Goal: Task Accomplishment & Management: Manage account settings

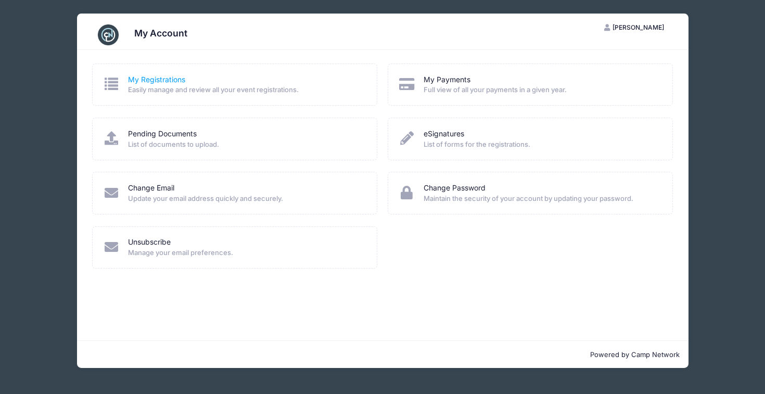
click at [144, 81] on link "My Registrations" at bounding box center [156, 79] width 57 height 11
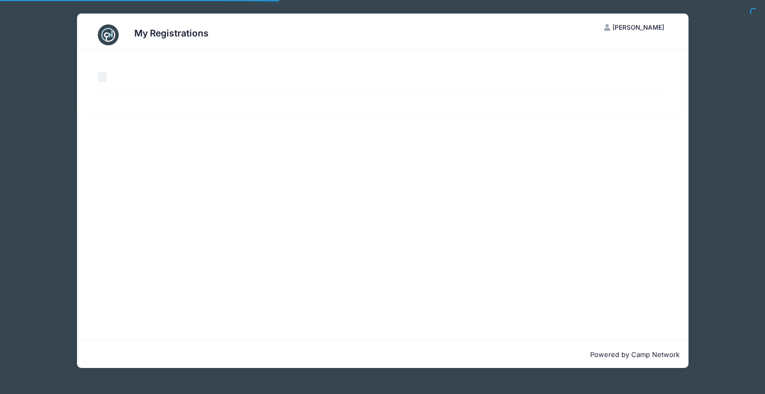
select select "50"
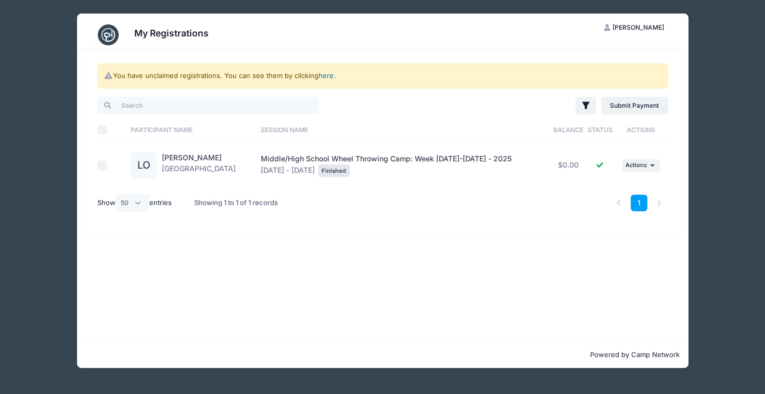
click at [326, 76] on link "here" at bounding box center [325, 75] width 15 height 8
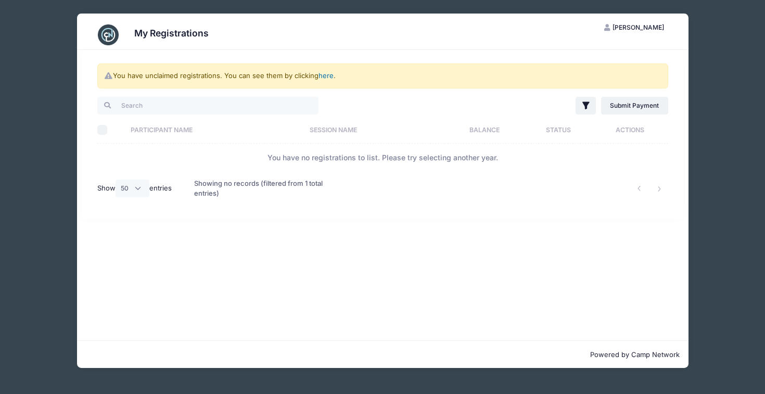
click at [328, 76] on link "here" at bounding box center [325, 75] width 15 height 8
click at [318, 75] on div "You have unclaimed registrations. You can see them by clicking here ." at bounding box center [382, 75] width 571 height 25
click at [107, 78] on icon at bounding box center [109, 75] width 8 height 7
click at [159, 111] on input "search" at bounding box center [207, 106] width 221 height 18
click at [633, 27] on span "[PERSON_NAME]" at bounding box center [638, 27] width 52 height 8
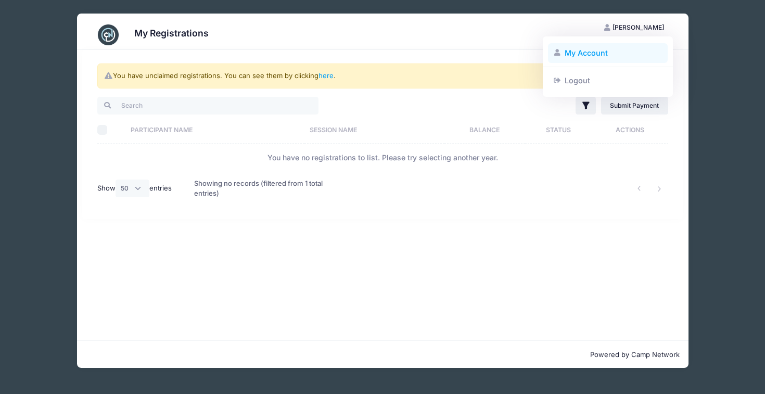
click at [594, 50] on link "My Account" at bounding box center [608, 53] width 120 height 20
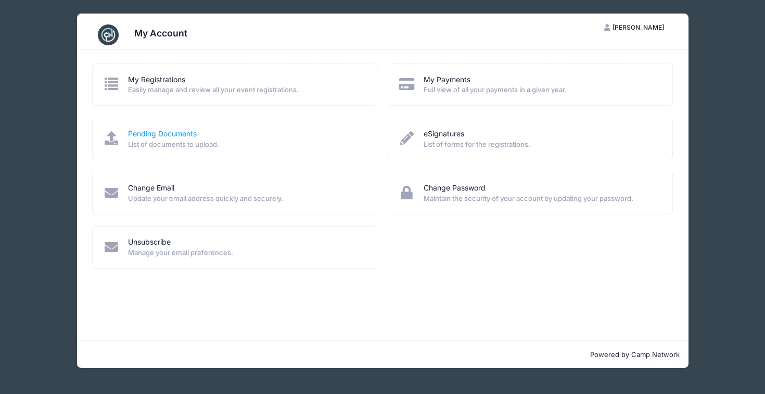
click at [177, 135] on link "Pending Documents" at bounding box center [162, 134] width 69 height 11
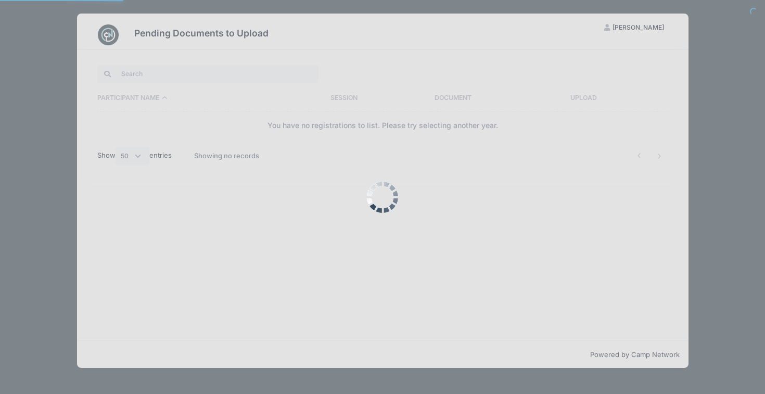
select select "50"
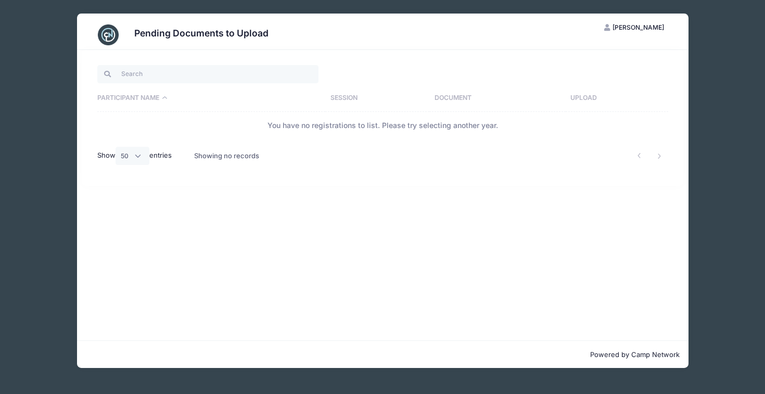
click at [643, 28] on span "[PERSON_NAME]" at bounding box center [638, 27] width 52 height 8
click at [596, 53] on link "My Account" at bounding box center [608, 53] width 120 height 20
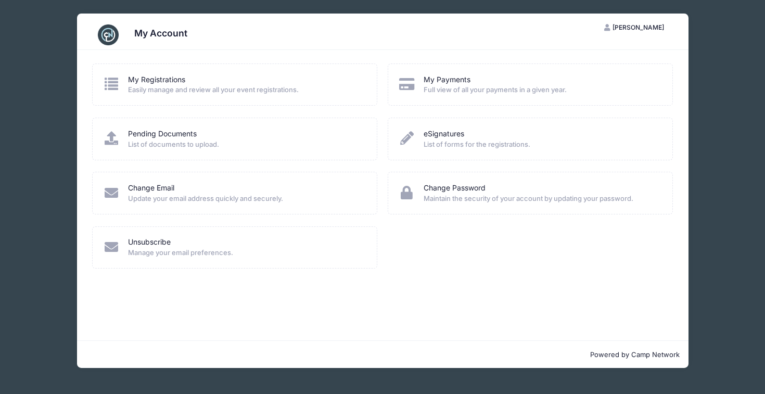
click at [111, 82] on icon at bounding box center [111, 84] width 17 height 14
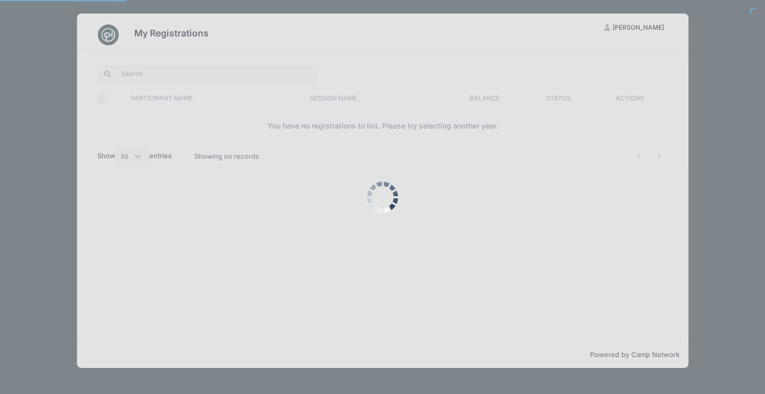
select select "50"
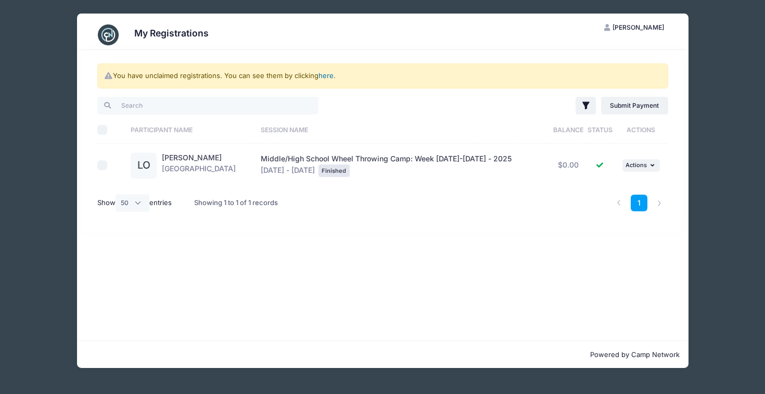
click at [327, 74] on link "here" at bounding box center [325, 75] width 15 height 8
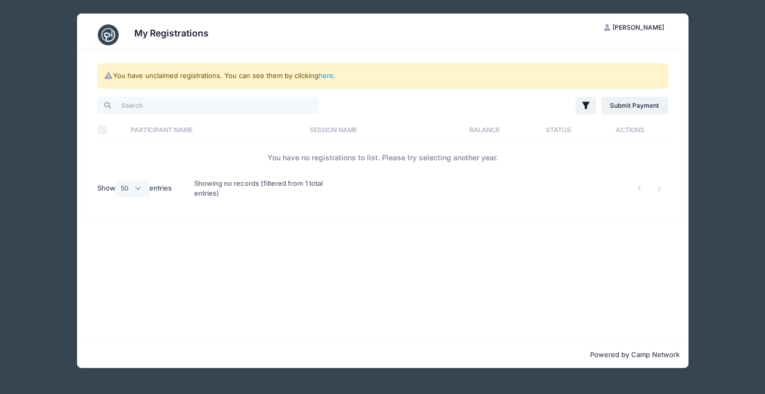
click at [706, 82] on div "My Registrations JS [PERSON_NAME] My Account Logout You have unclaimed registra…" at bounding box center [383, 190] width 734 height 381
click at [639, 29] on span "[PERSON_NAME]" at bounding box center [638, 27] width 52 height 8
click at [573, 79] on link "Logout" at bounding box center [608, 80] width 120 height 20
